Goal: Task Accomplishment & Management: Use online tool/utility

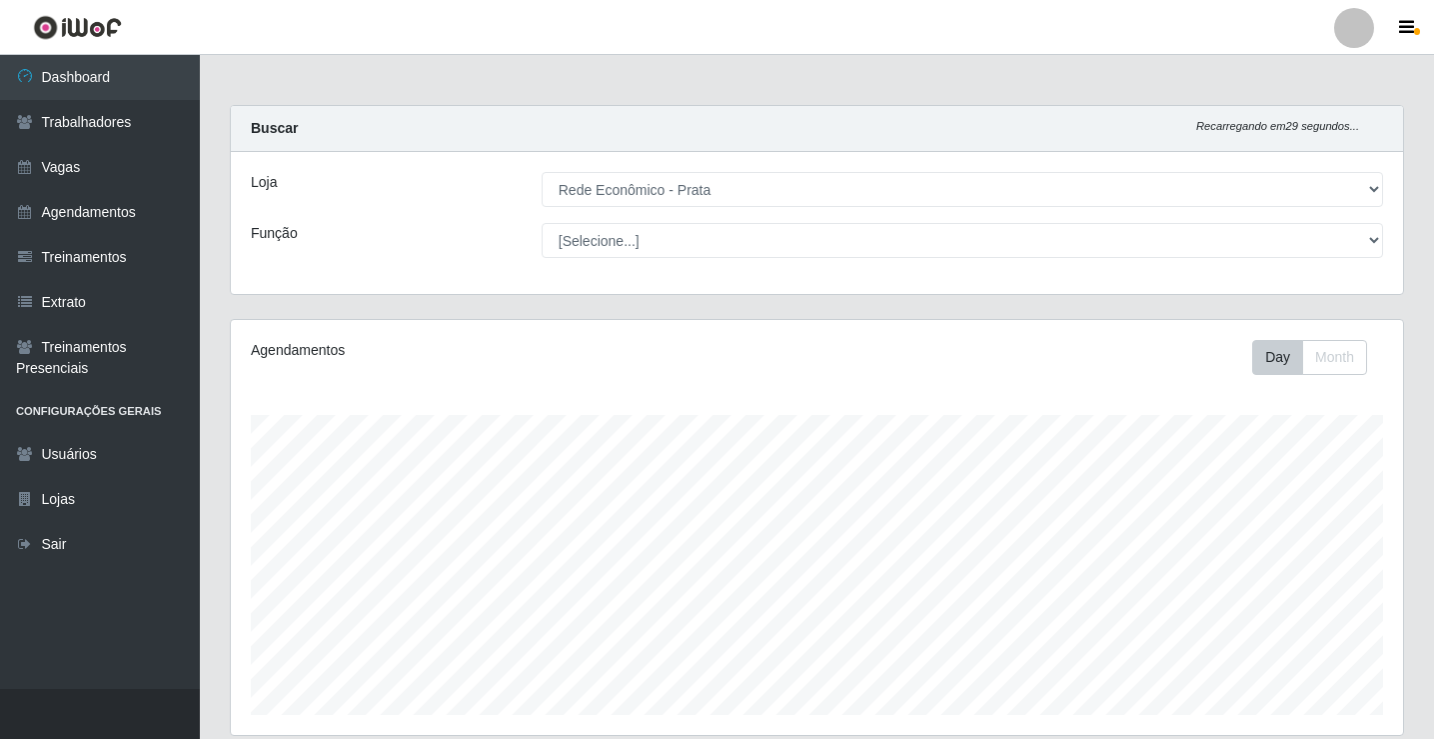
select select "192"
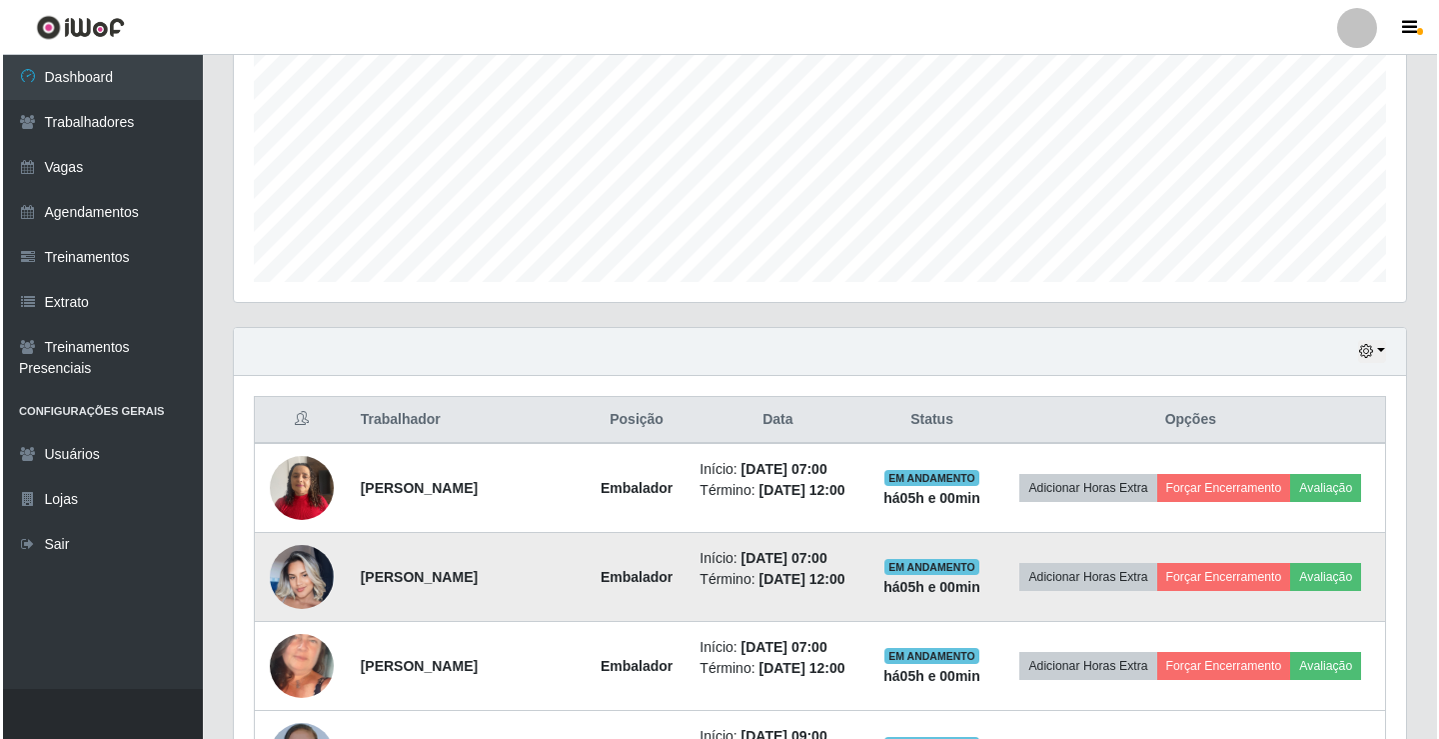
scroll to position [415, 1173]
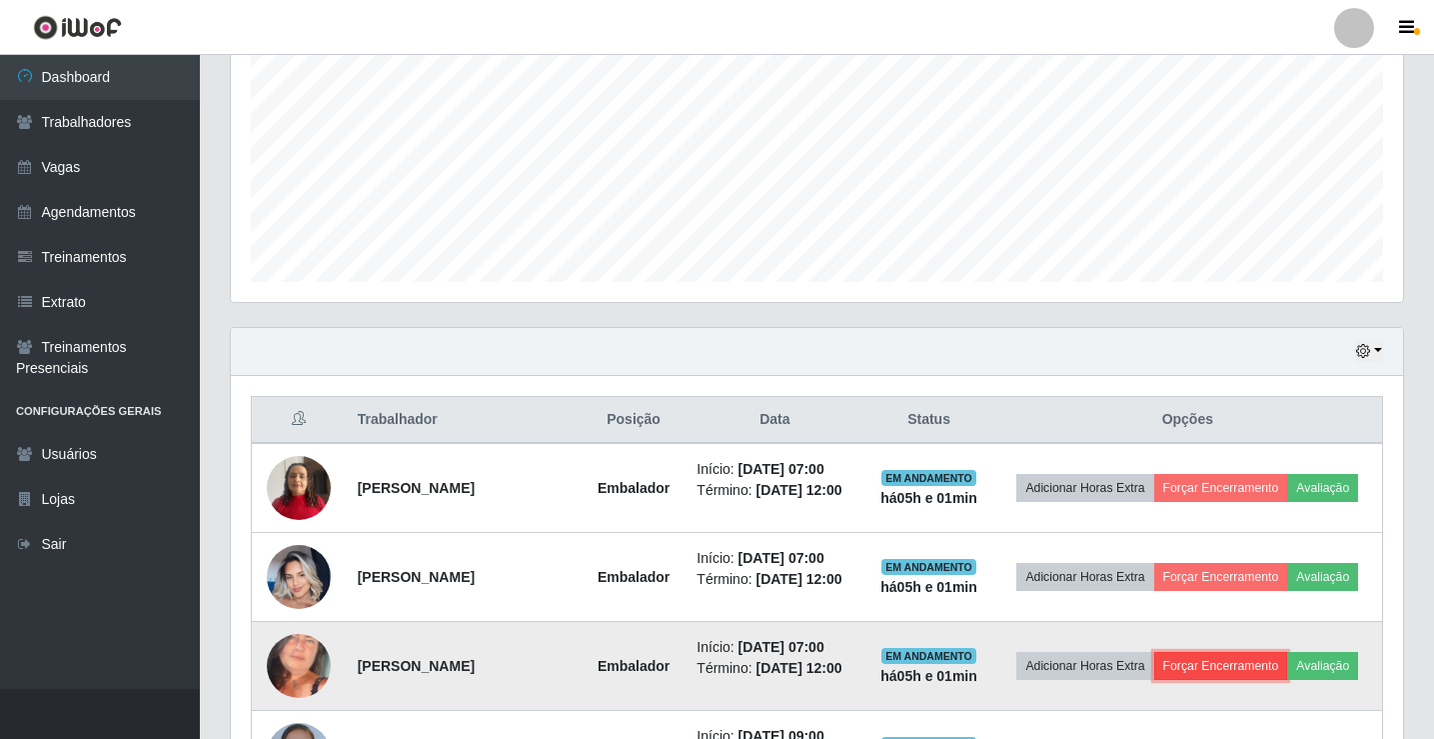
click at [1196, 667] on button "Forçar Encerramento" at bounding box center [1222, 666] width 134 height 28
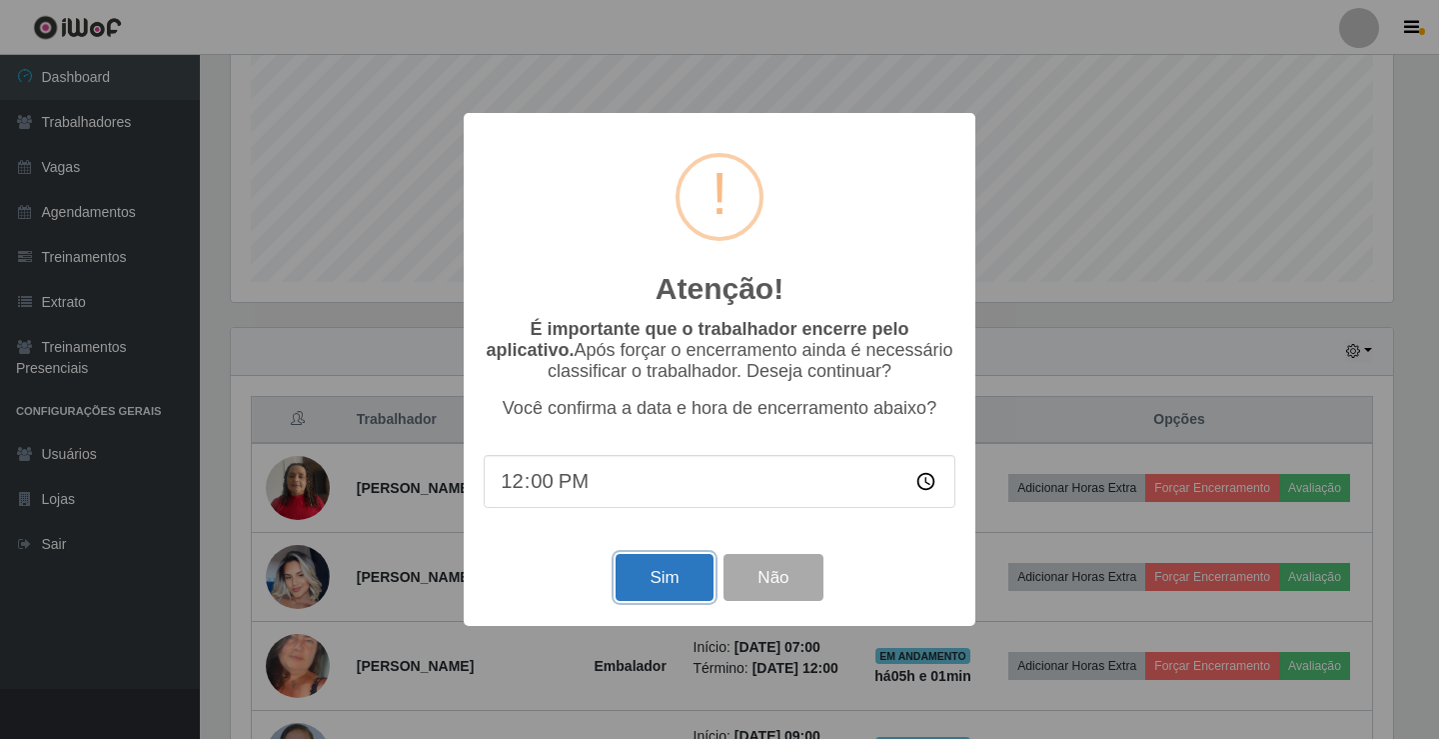
click at [676, 574] on button "Sim" at bounding box center [664, 577] width 97 height 47
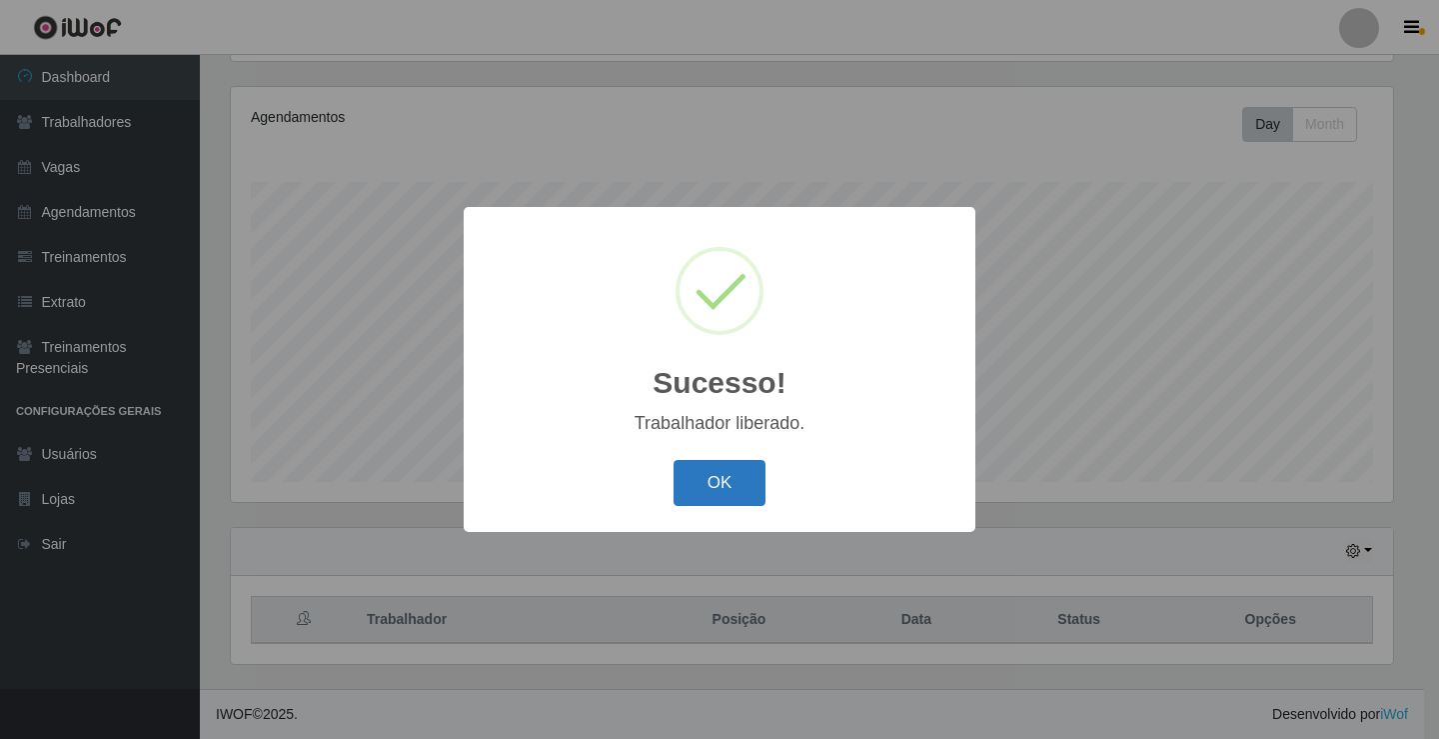
click at [692, 489] on button "OK" at bounding box center [720, 483] width 93 height 47
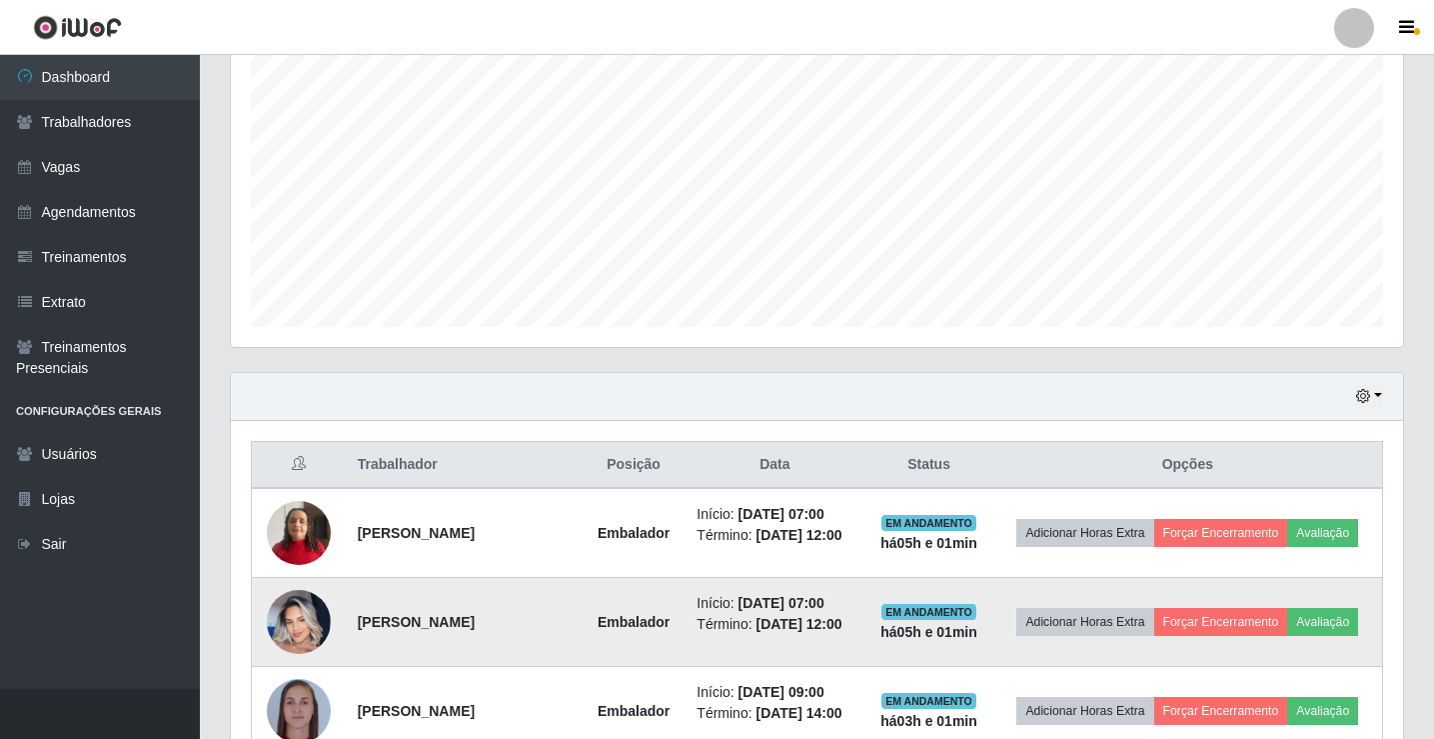
scroll to position [633, 0]
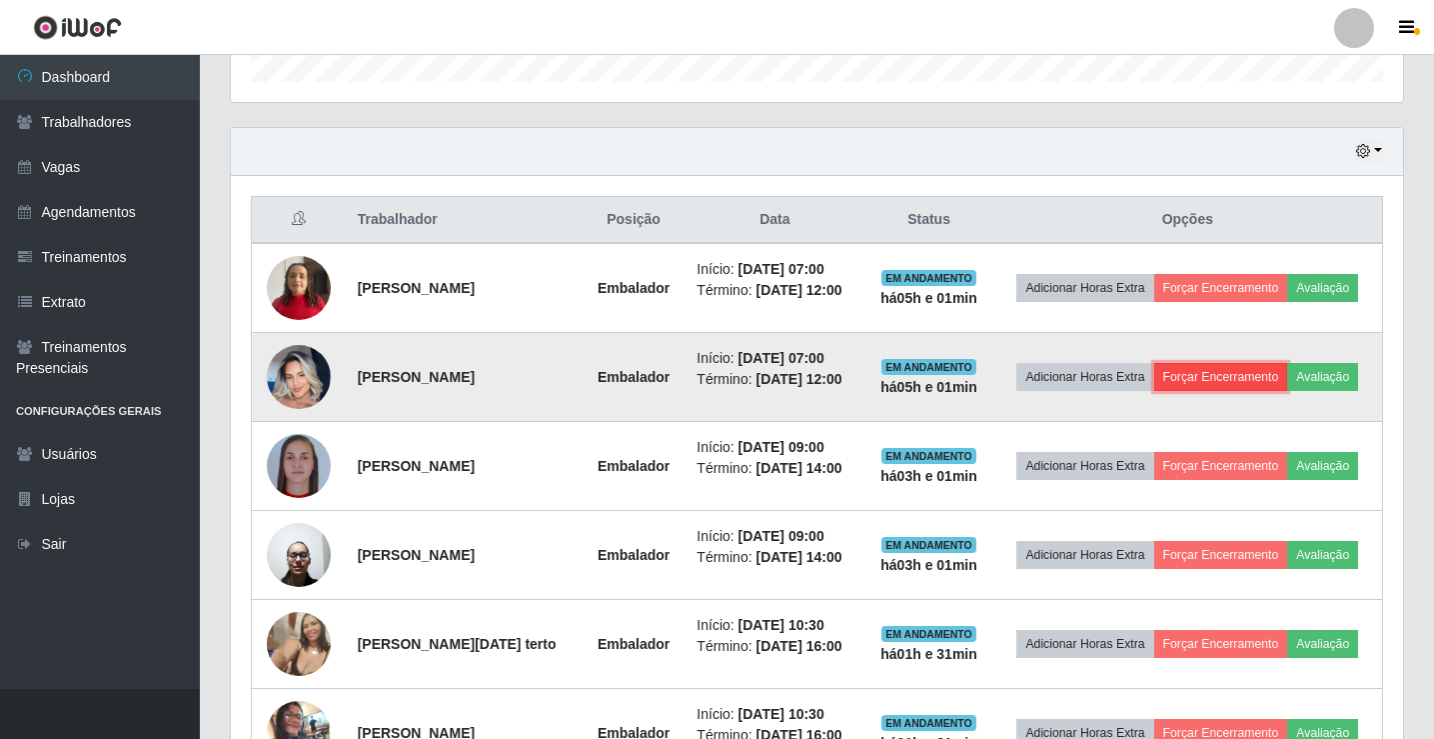
click at [1199, 377] on button "Forçar Encerramento" at bounding box center [1222, 377] width 134 height 28
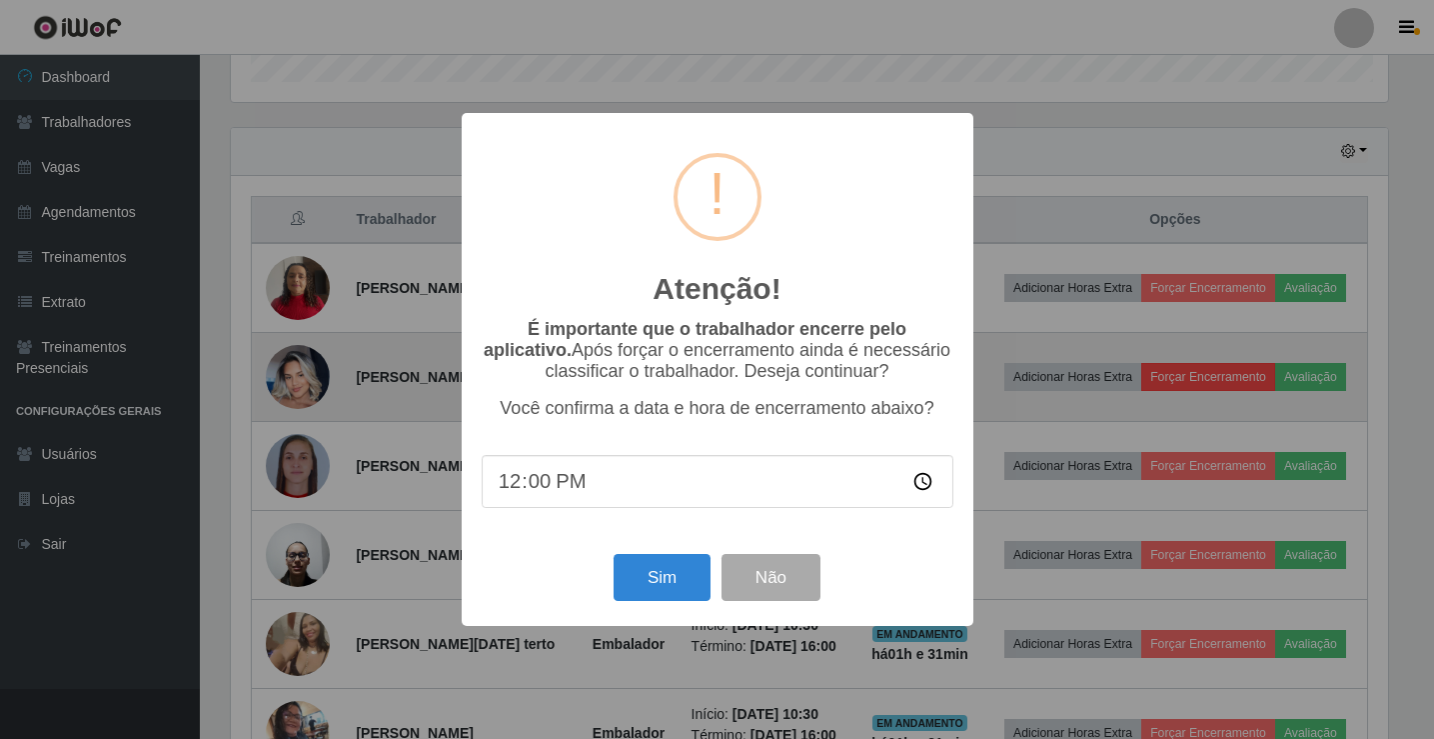
scroll to position [415, 1163]
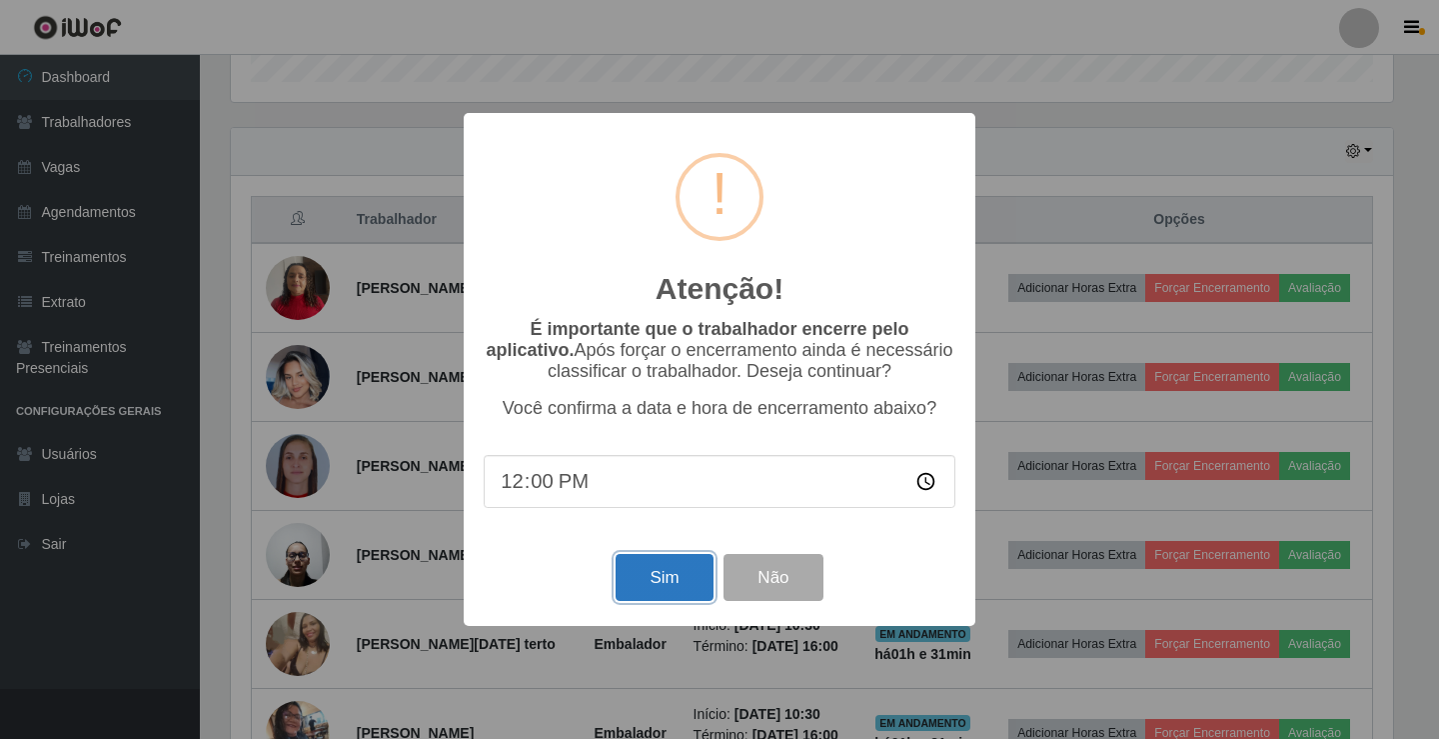
click at [658, 588] on button "Sim" at bounding box center [664, 577] width 97 height 47
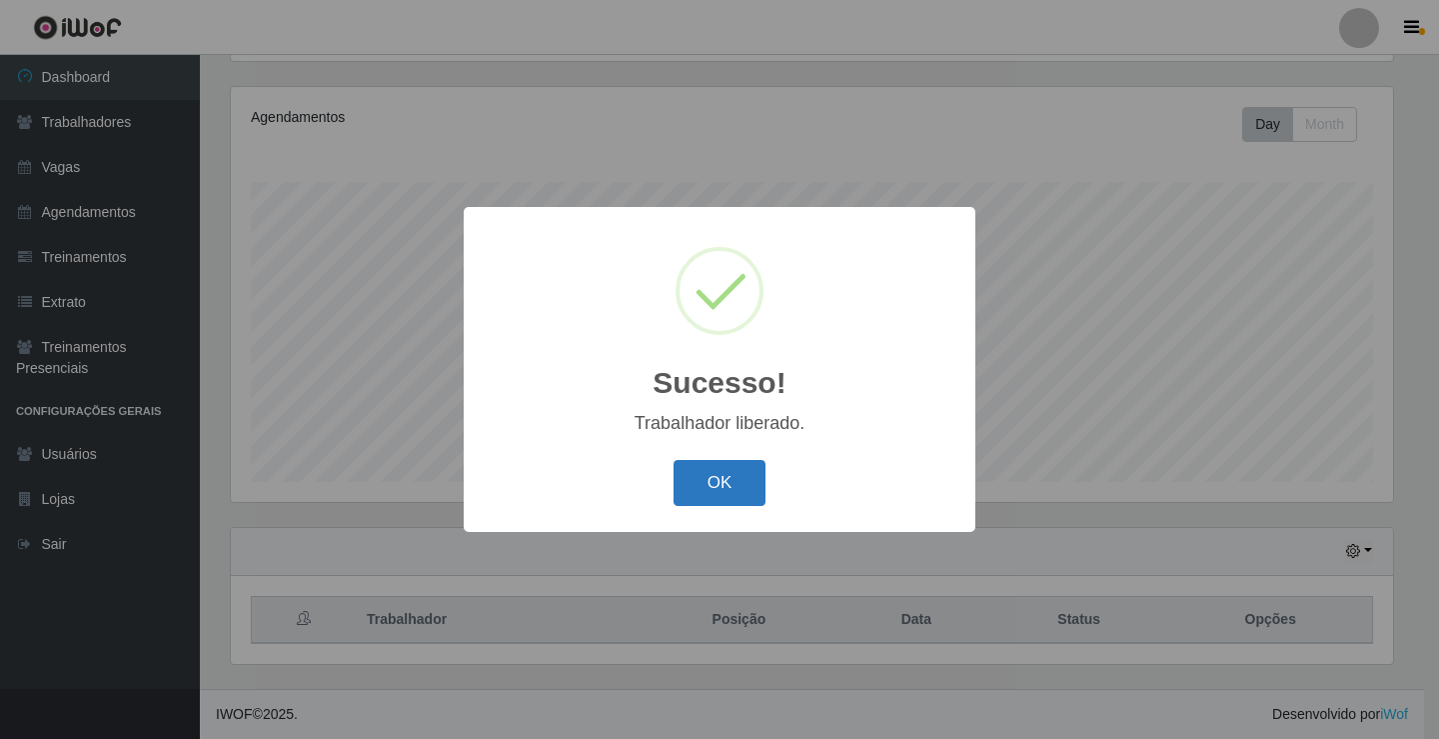
click at [695, 491] on button "OK" at bounding box center [720, 483] width 93 height 47
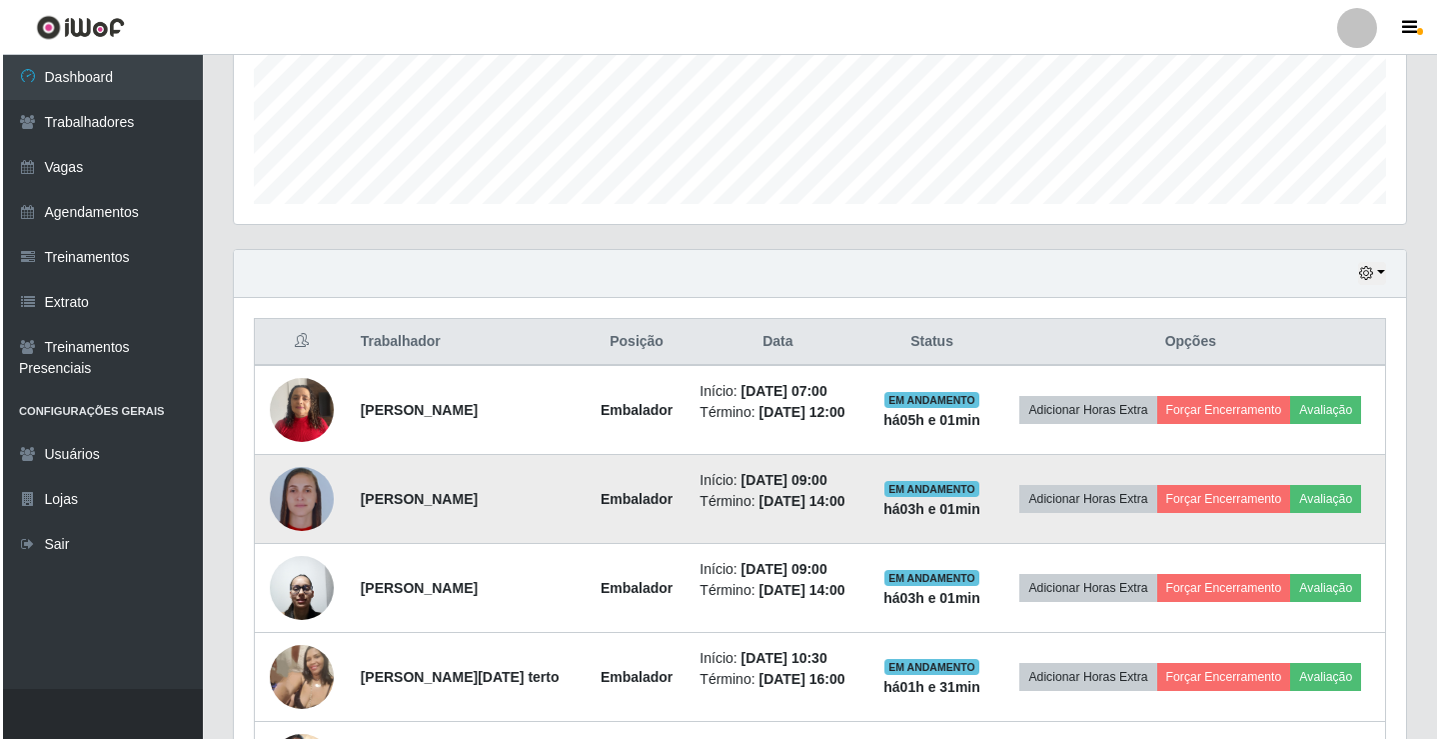
scroll to position [633, 0]
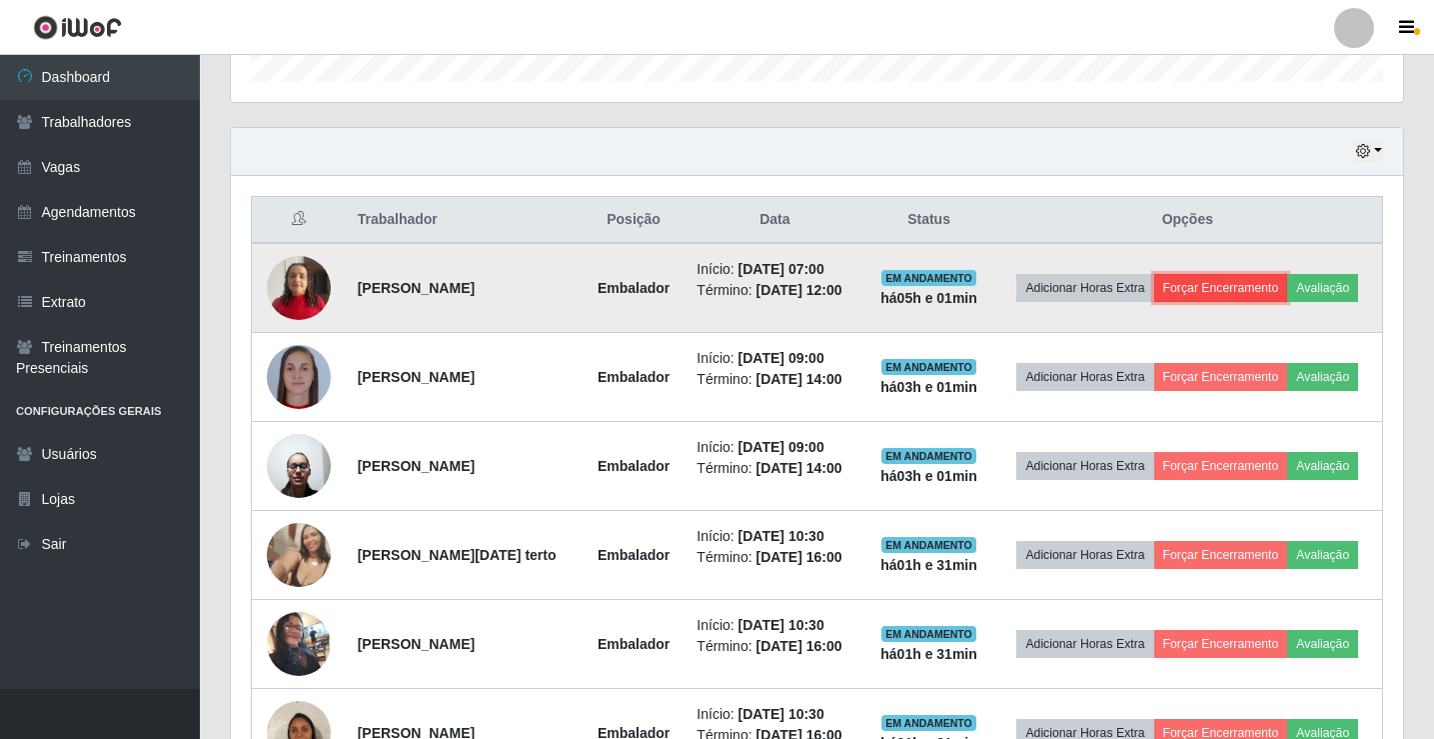
click at [1205, 281] on button "Forçar Encerramento" at bounding box center [1222, 288] width 134 height 28
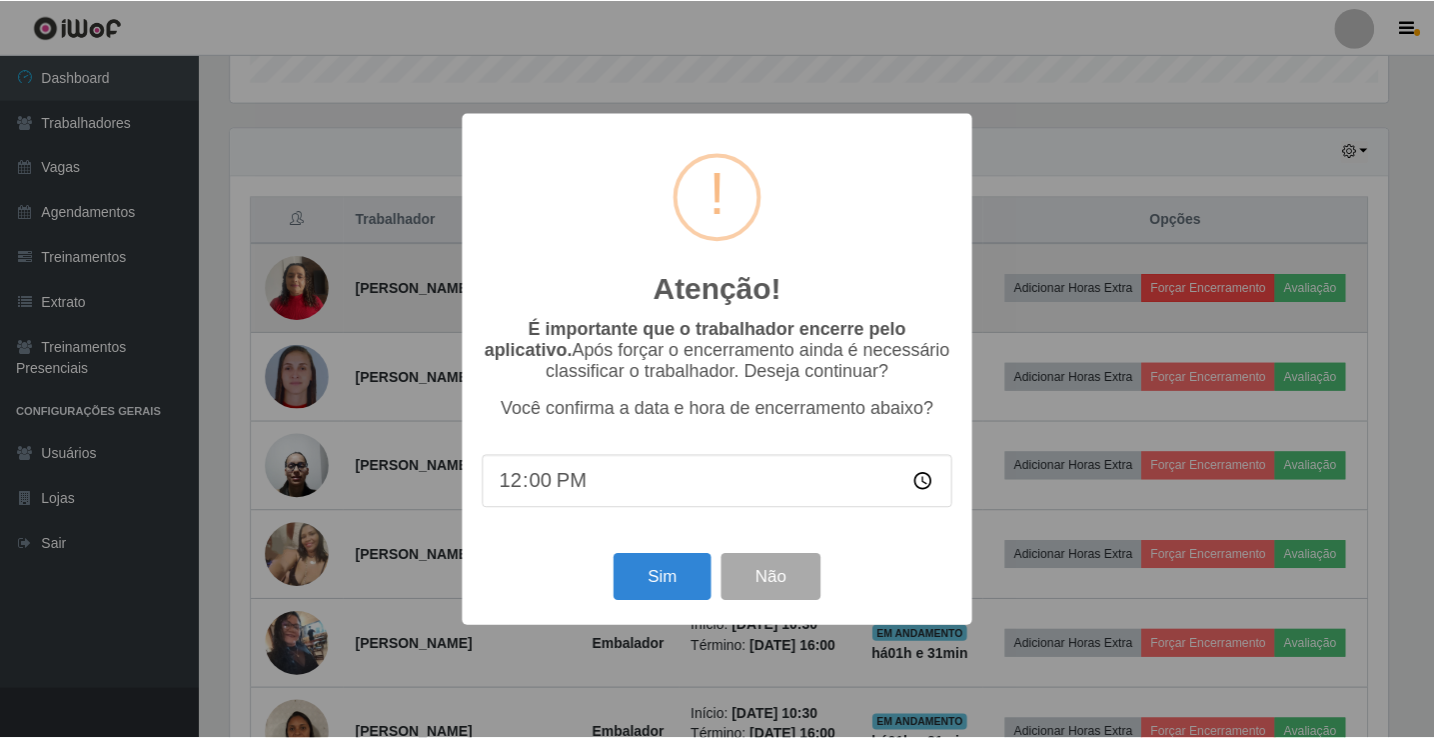
scroll to position [415, 1163]
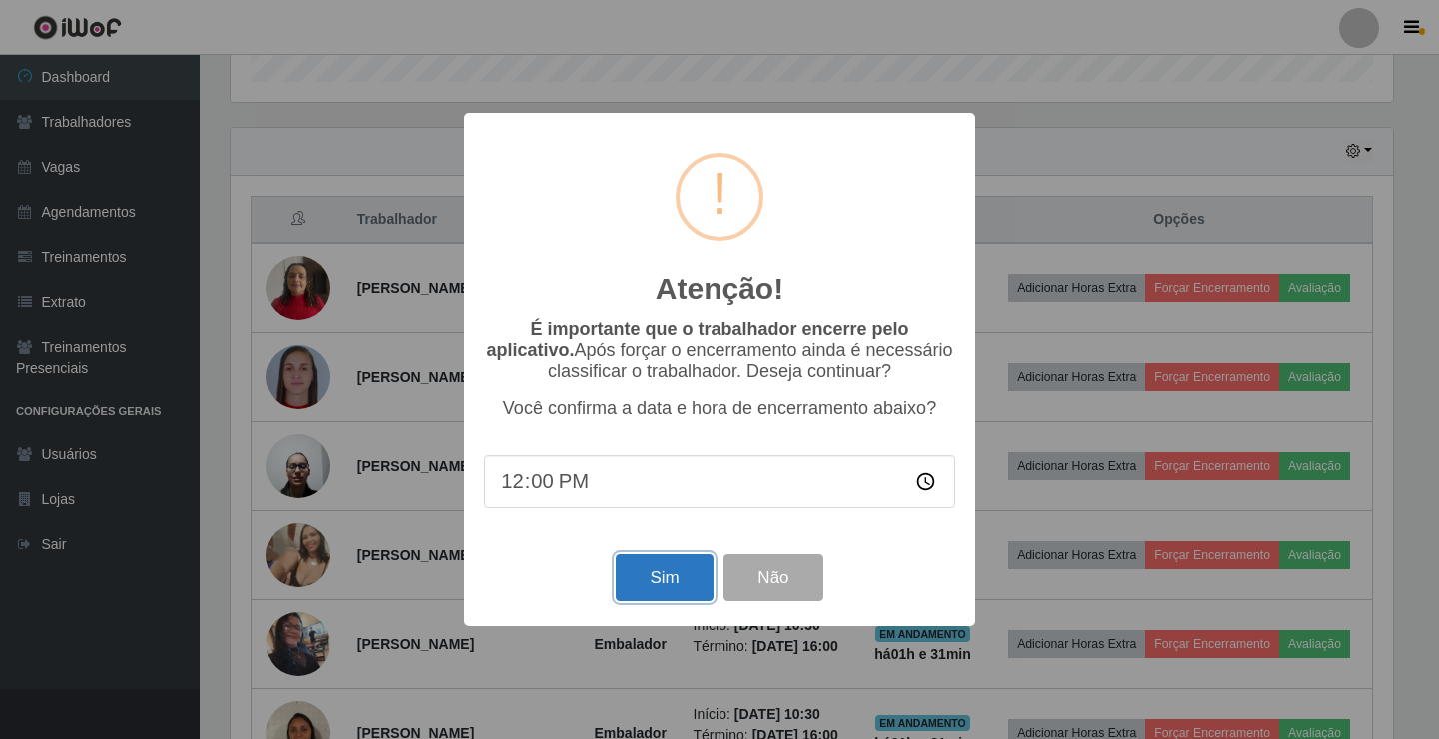
click at [701, 573] on button "Sim" at bounding box center [664, 577] width 97 height 47
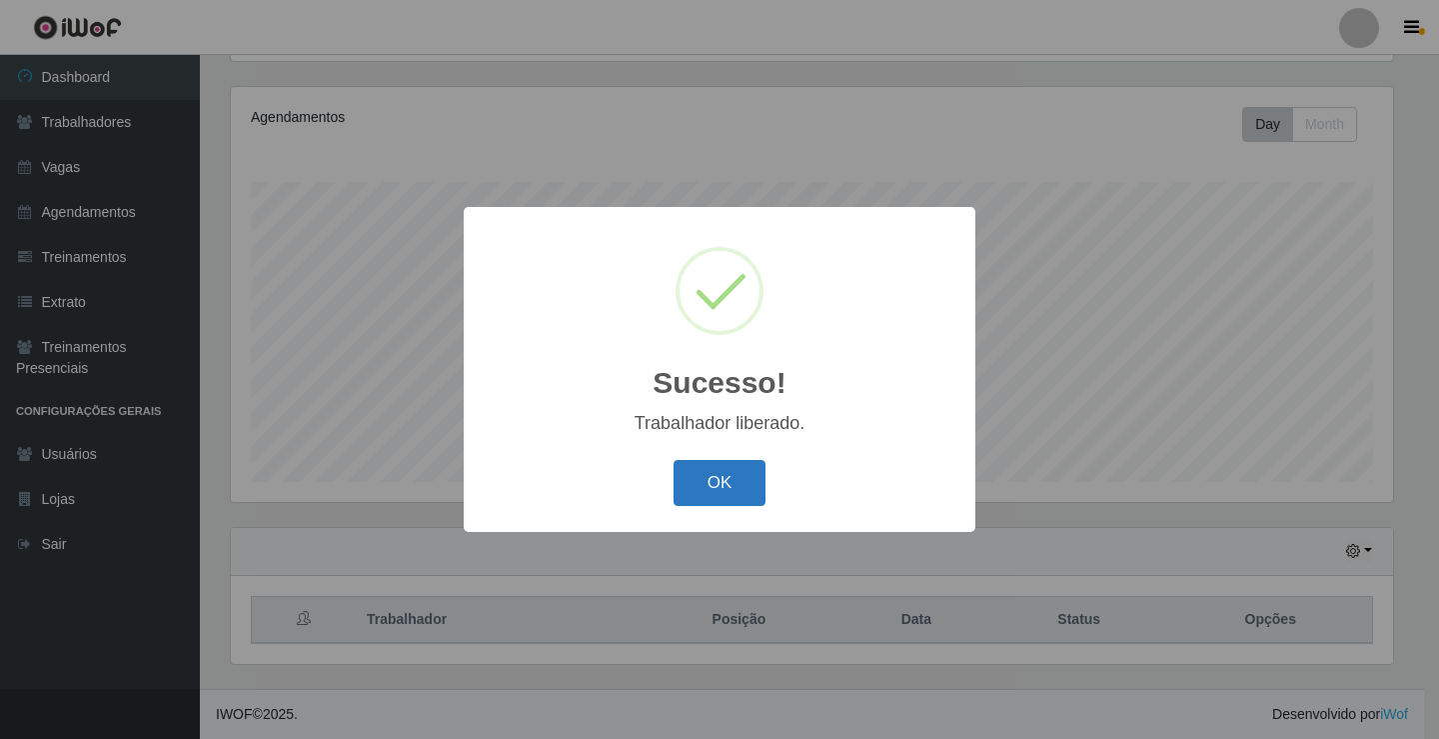
click at [720, 489] on button "OK" at bounding box center [720, 483] width 93 height 47
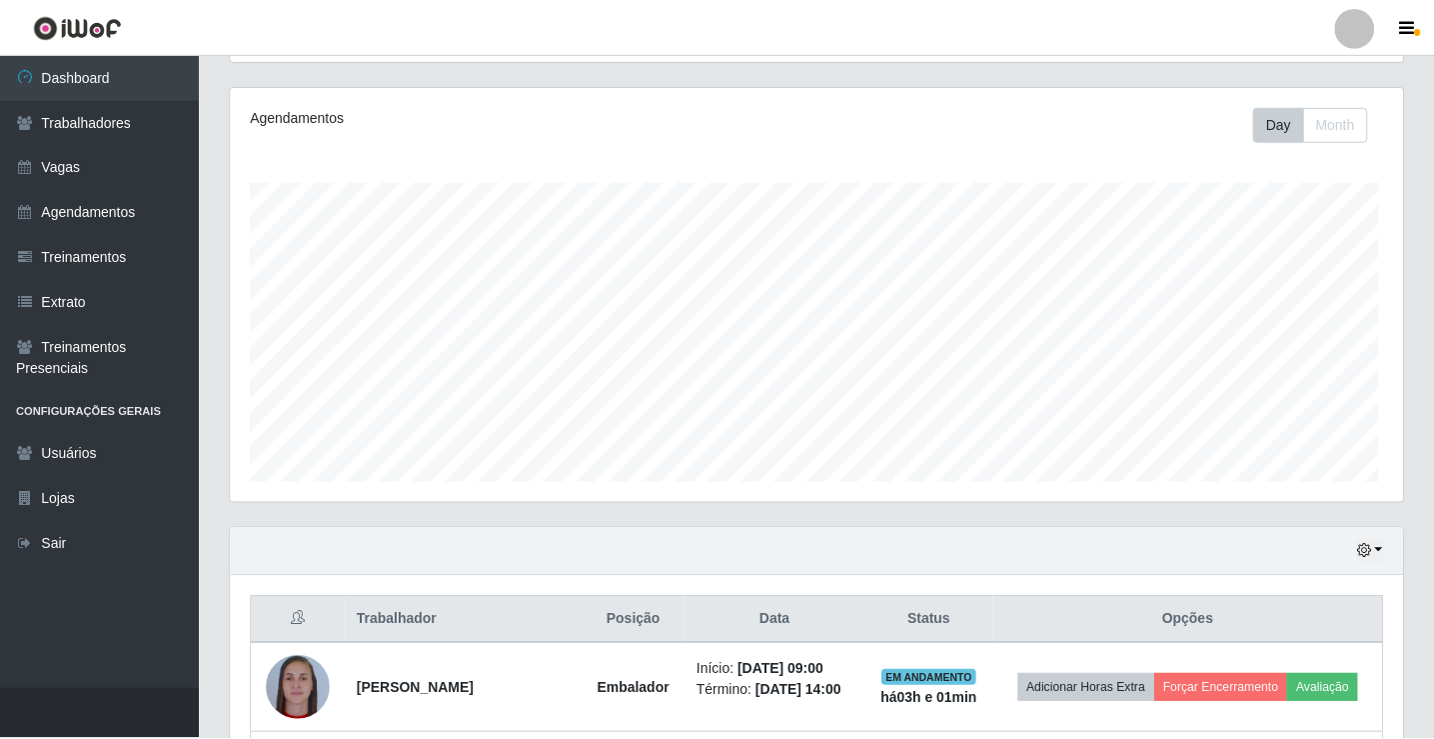
scroll to position [0, 0]
